Goal: Task Accomplishment & Management: Manage account settings

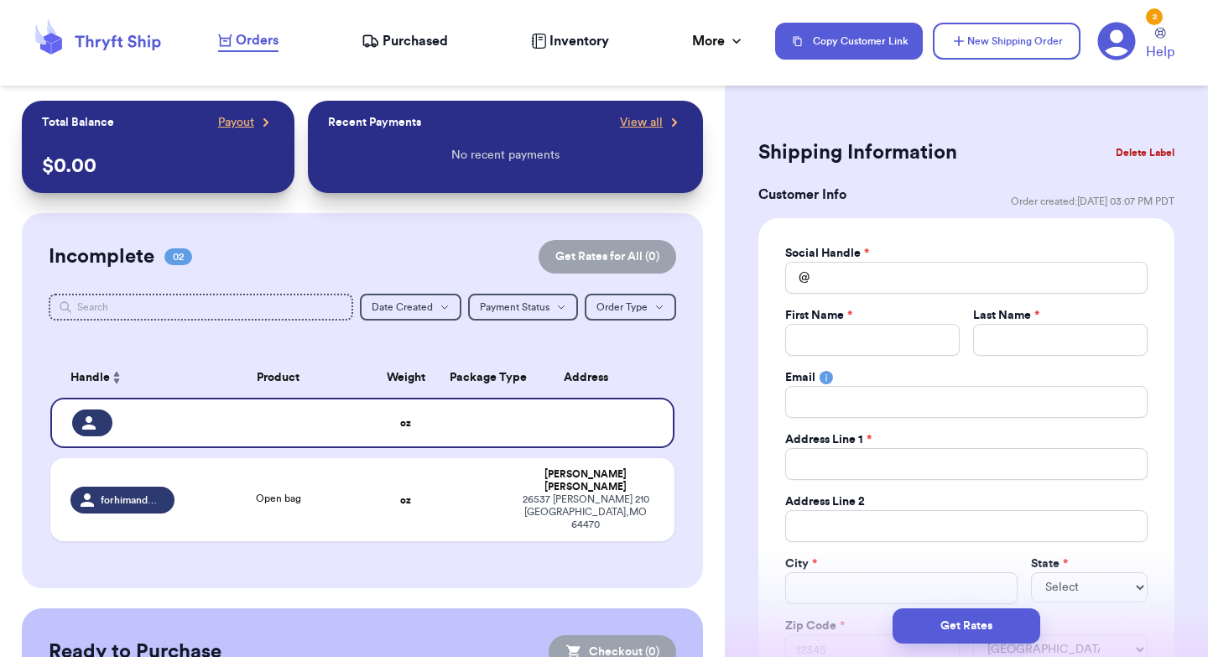
click at [1108, 45] on icon at bounding box center [1117, 42] width 38 height 38
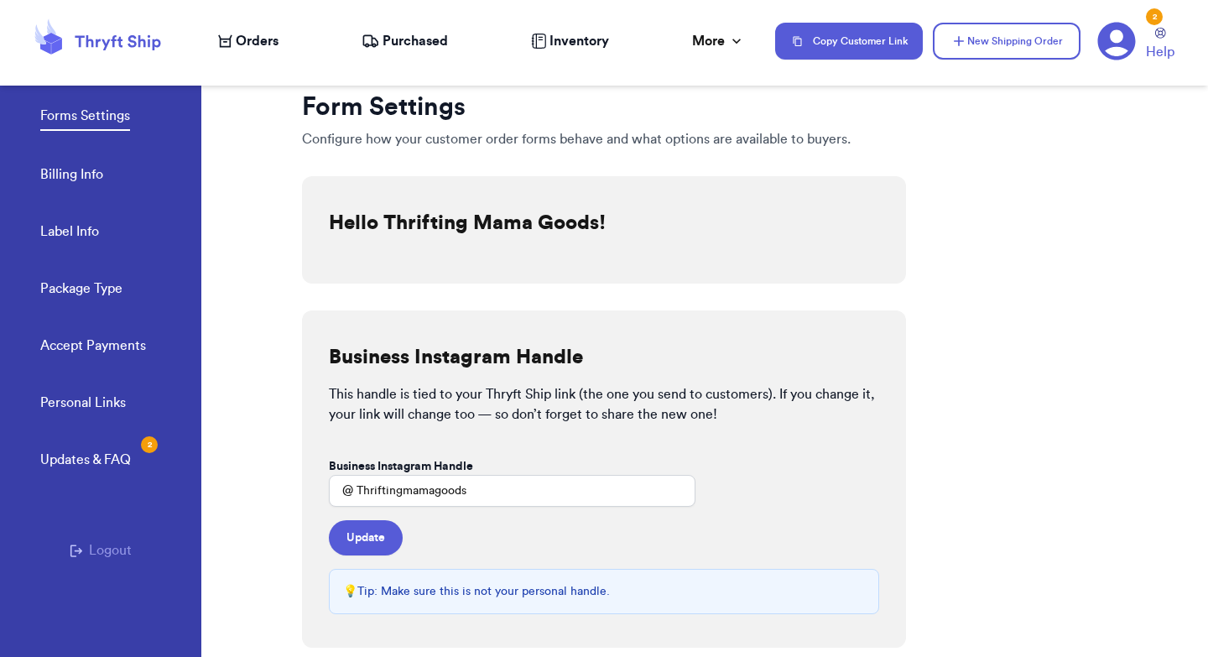
click at [70, 346] on link "Accept Payments" at bounding box center [93, 347] width 106 height 23
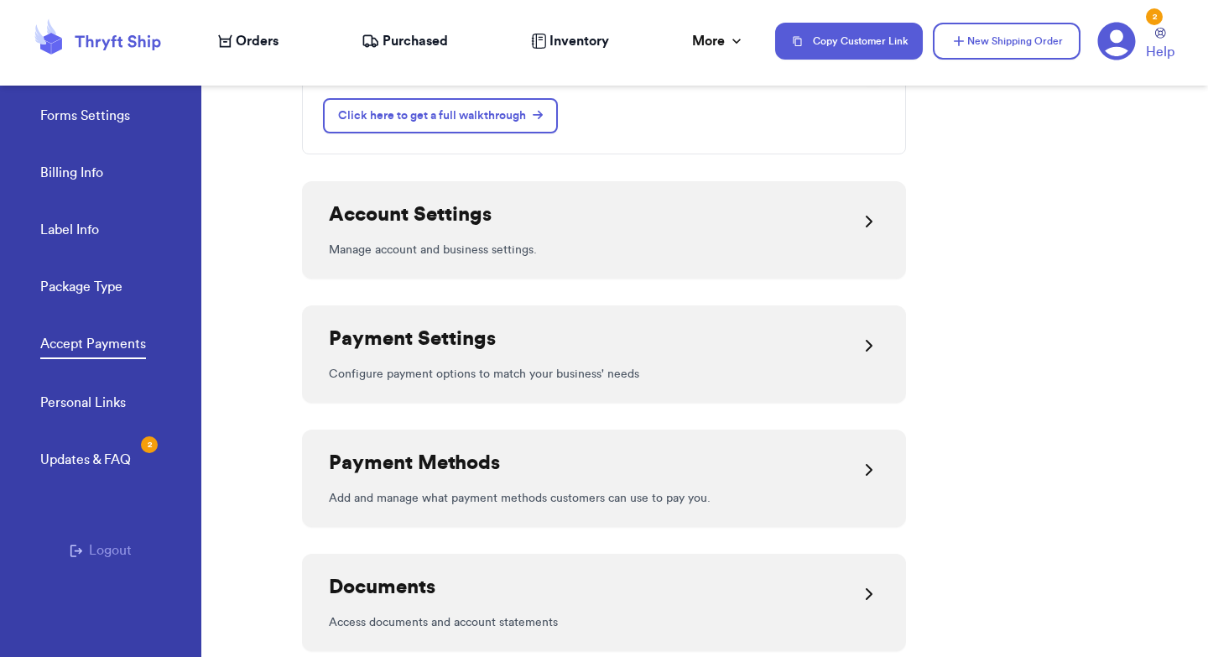
scroll to position [227, 0]
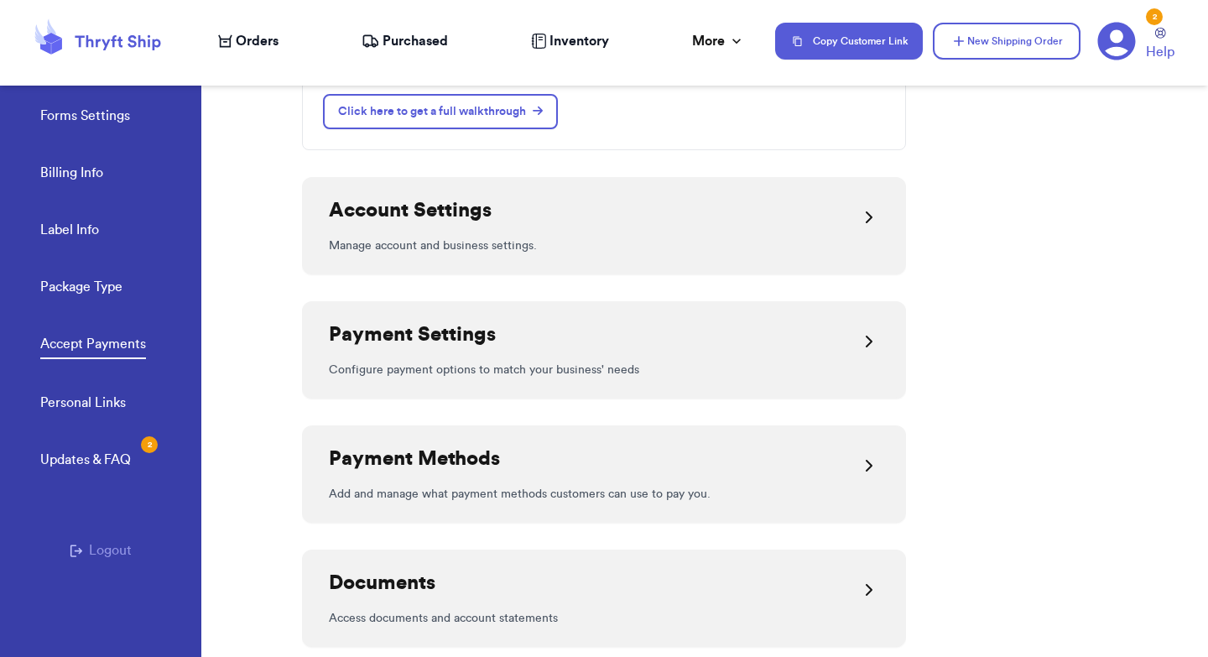
click at [728, 448] on div "Payment Methods" at bounding box center [604, 466] width 550 height 40
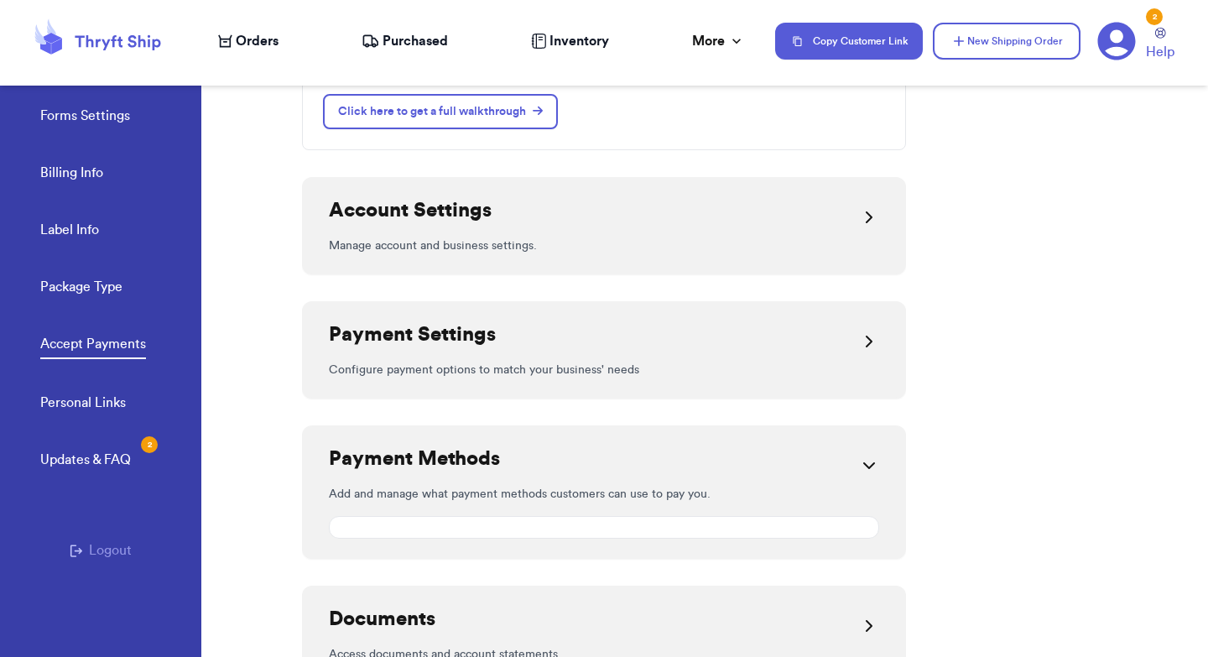
click at [867, 462] on icon at bounding box center [869, 466] width 20 height 20
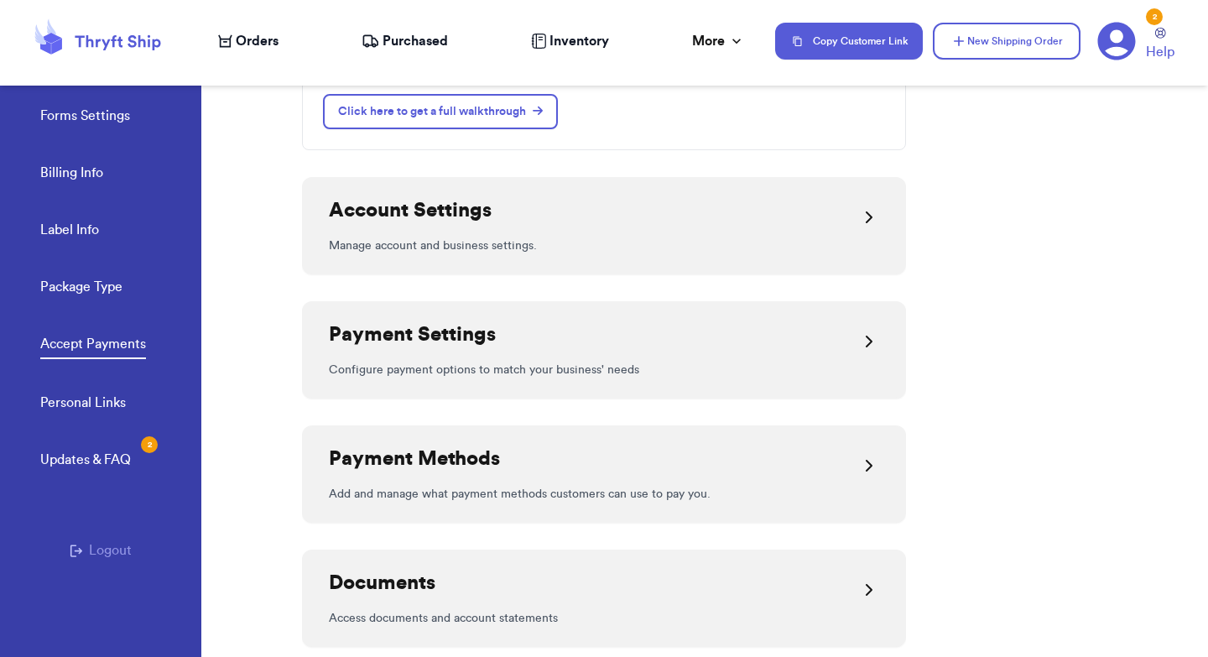
scroll to position [278, 0]
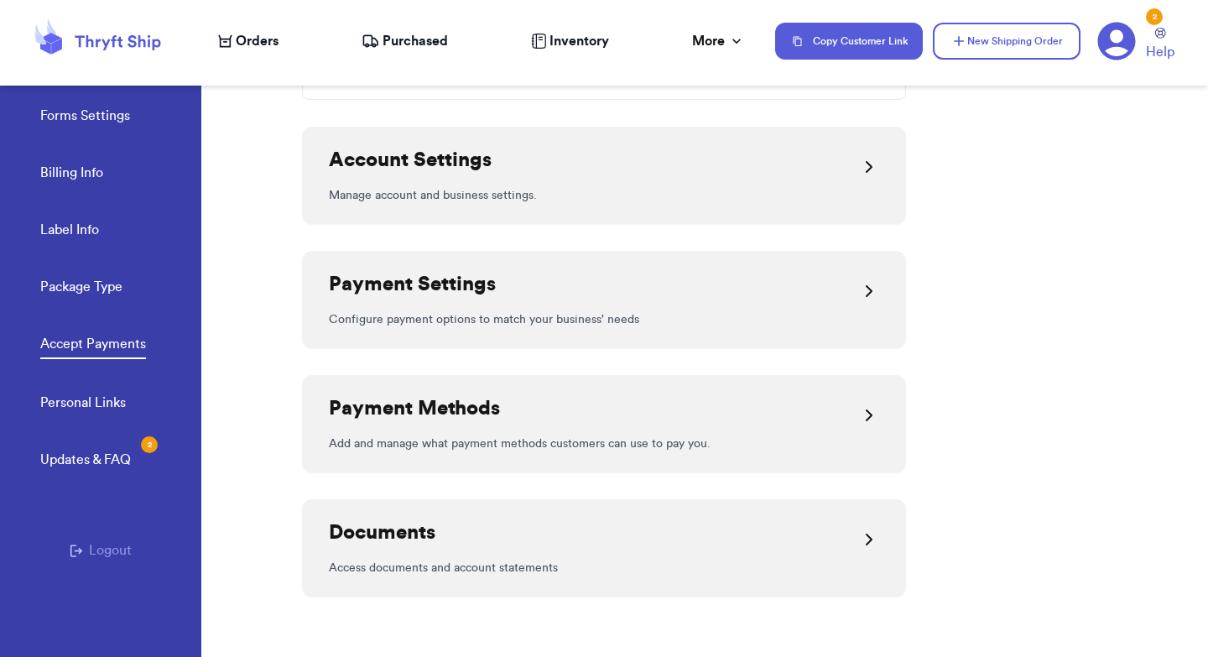
click at [866, 407] on icon at bounding box center [869, 415] width 20 height 20
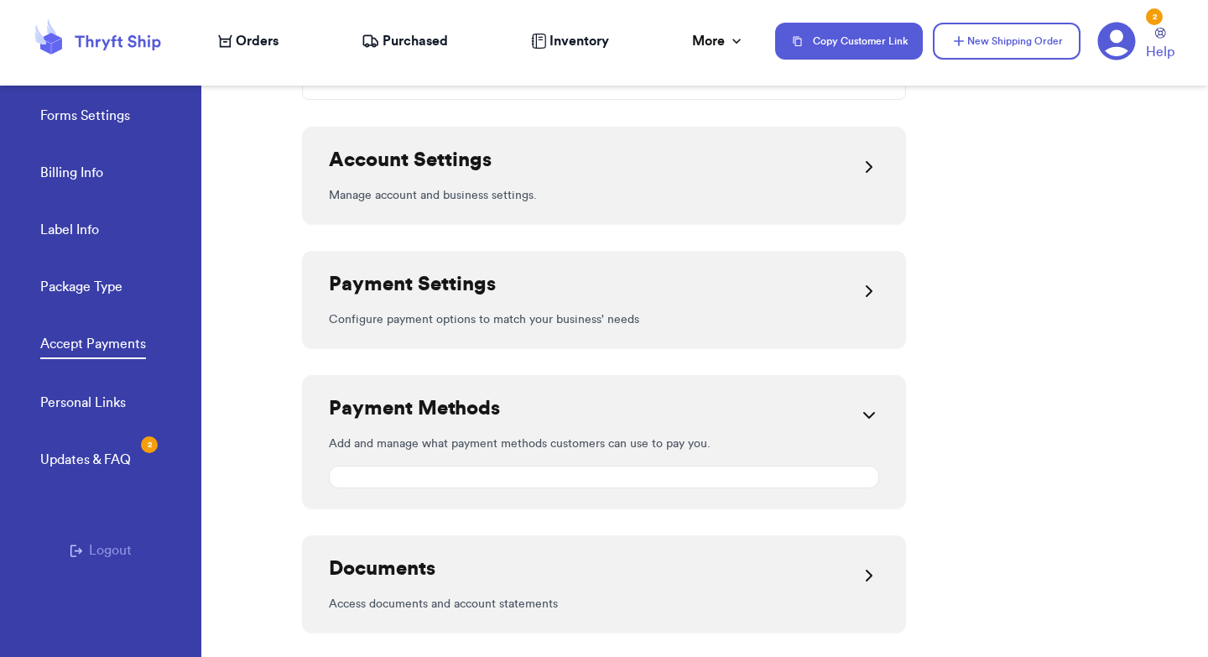
click at [864, 290] on icon at bounding box center [869, 291] width 20 height 20
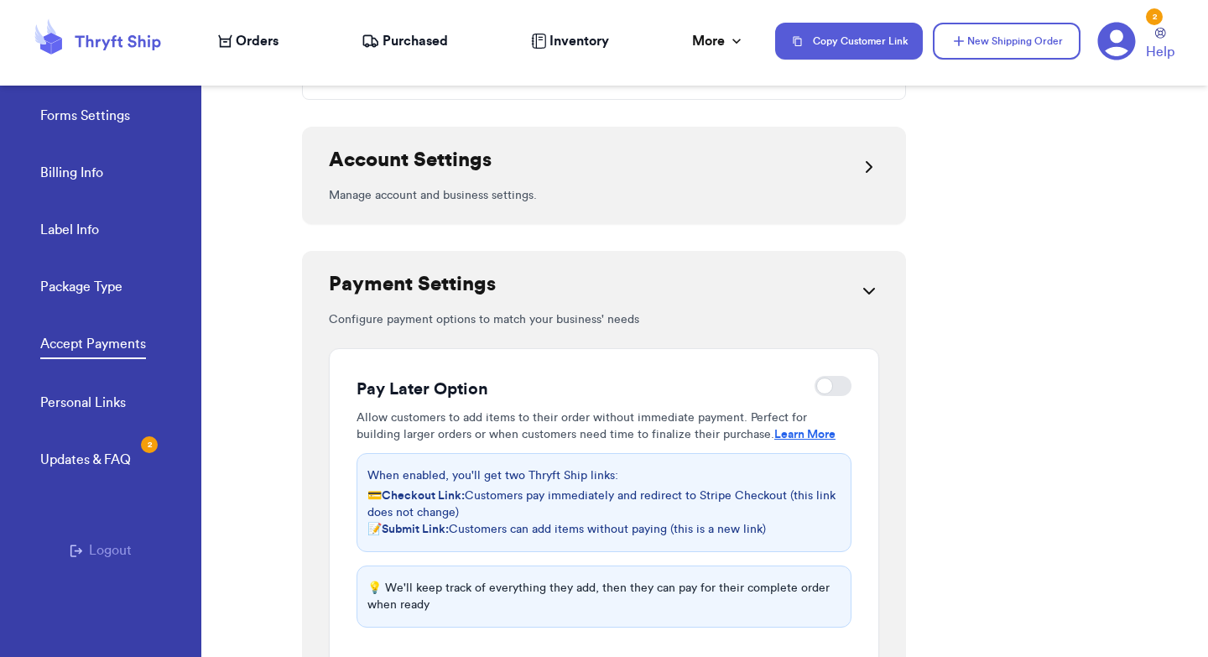
click at [823, 383] on div at bounding box center [833, 386] width 37 height 20
click at [815, 386] on input "checkbox" at bounding box center [814, 386] width 1 height 1
checkbox input "true"
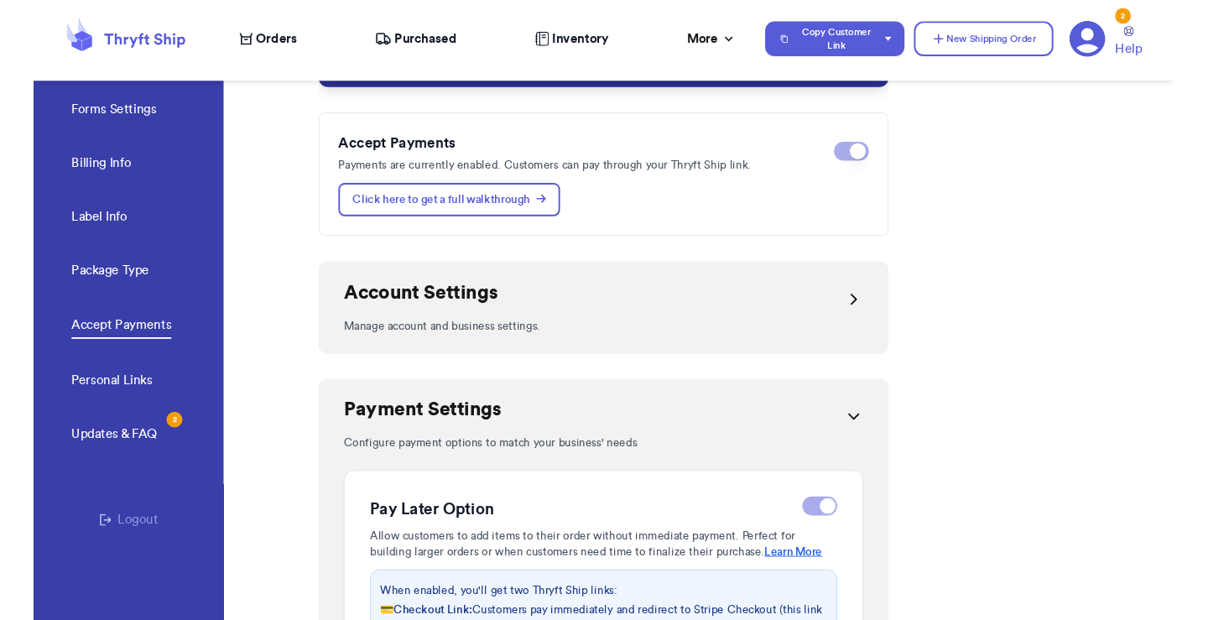
scroll to position [0, 0]
